Goal: Connect with others: Participate in discussion

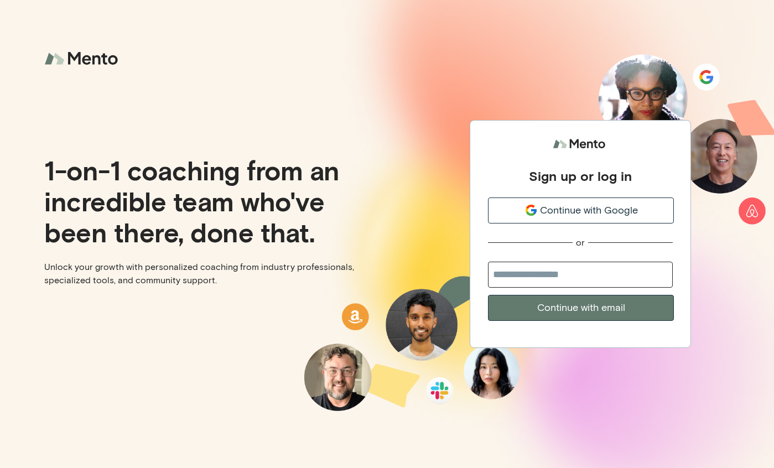
click at [603, 210] on span "Continue with Google" at bounding box center [589, 210] width 98 height 15
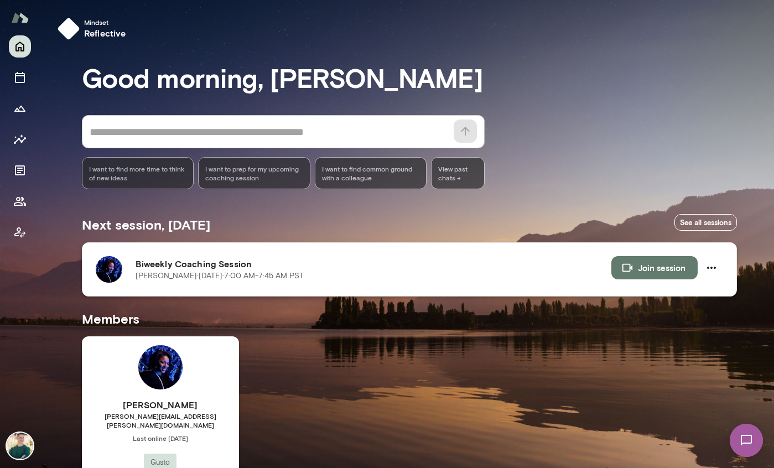
click at [659, 263] on button "Join session" at bounding box center [654, 267] width 86 height 23
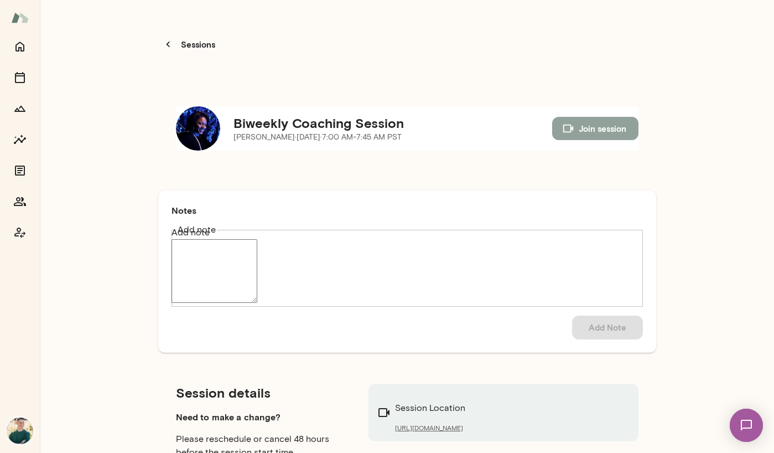
click at [593, 117] on button "Join session" at bounding box center [595, 128] width 86 height 23
